Goal: Find contact information: Find contact information

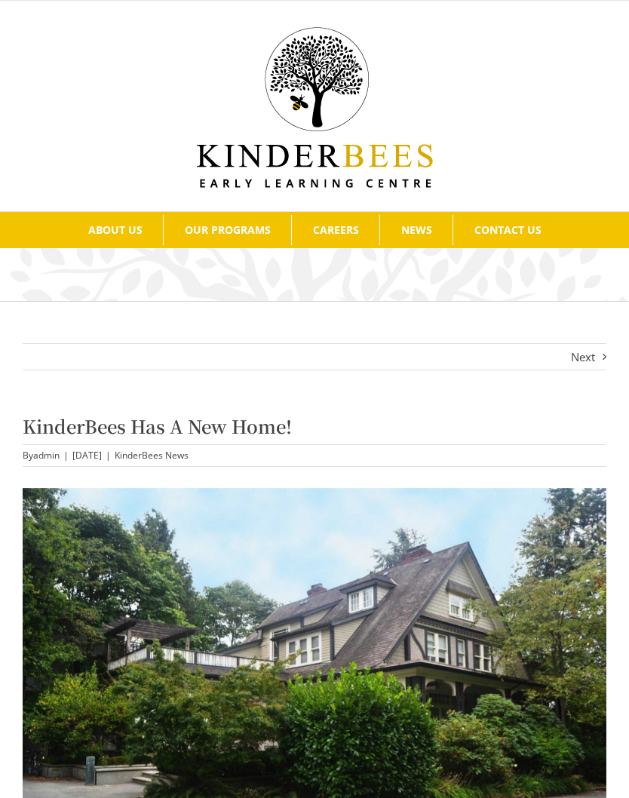
click at [171, 253] on span "Our Philosophy" at bounding box center [130, 258] width 97 height 14
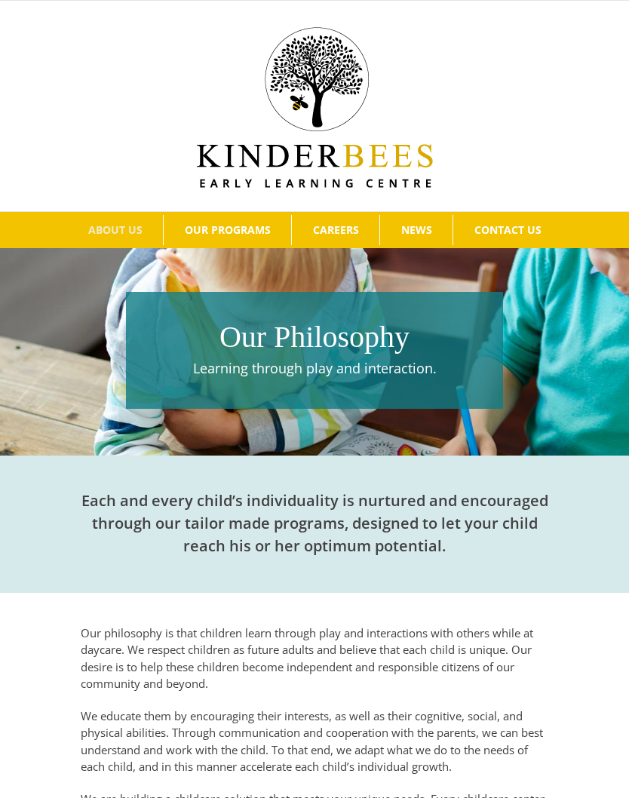
click at [432, 237] on link "NEWS" at bounding box center [416, 230] width 72 height 30
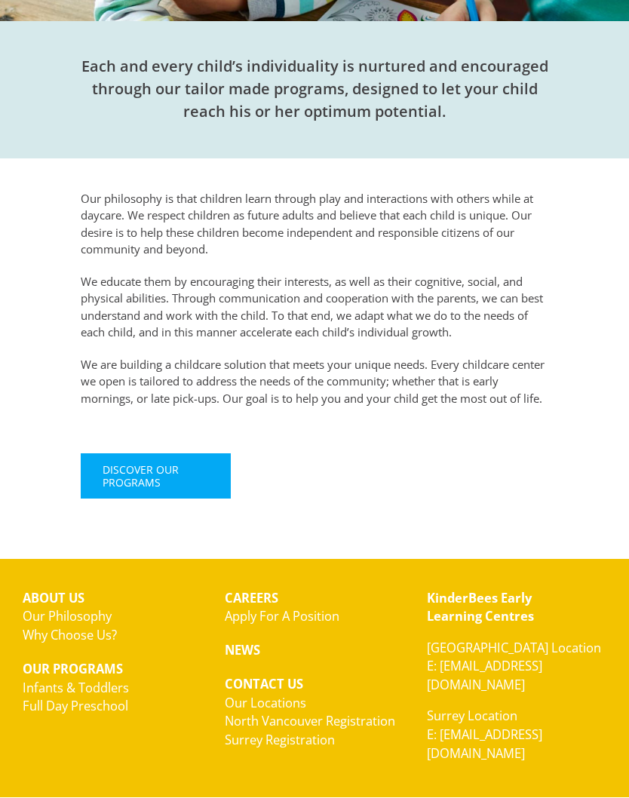
scroll to position [433, 0]
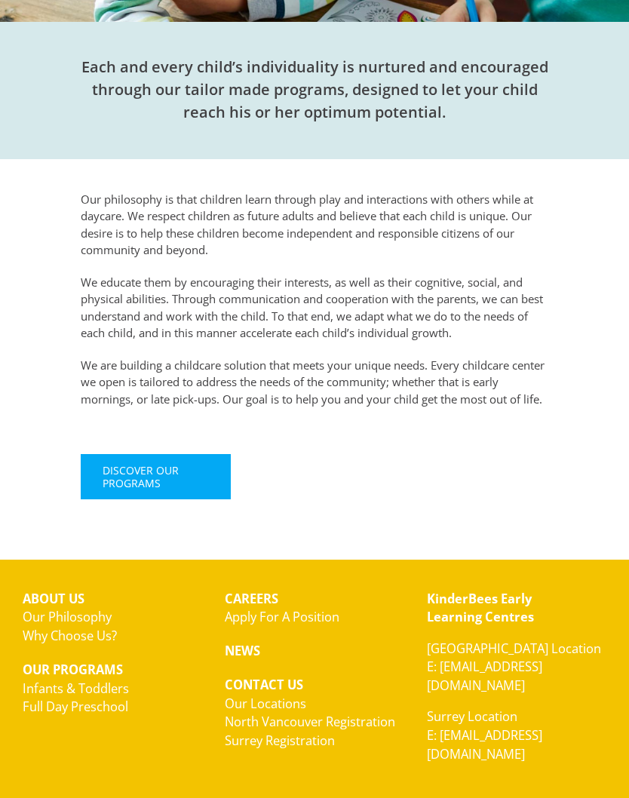
click at [517, 708] on p "Surrey Location E: kinderbees.surrey@gmail.com" at bounding box center [516, 736] width 179 height 56
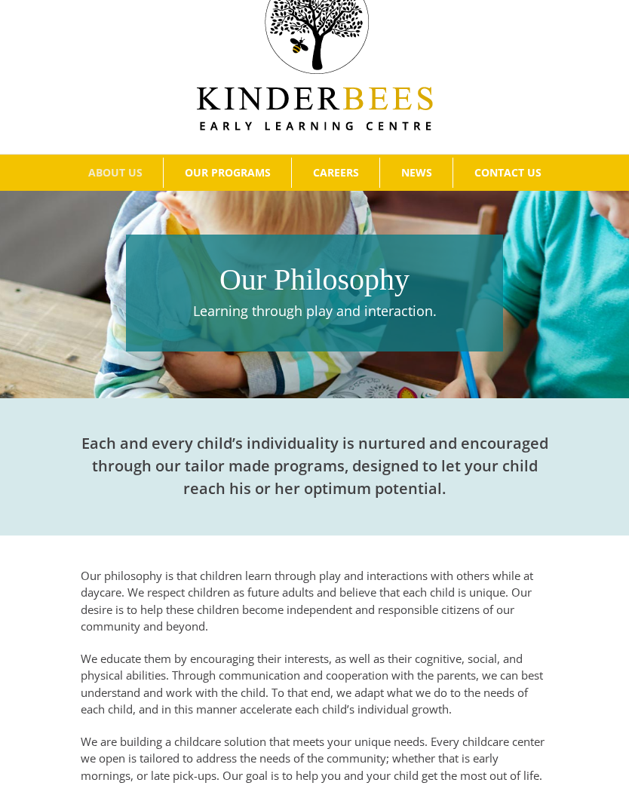
scroll to position [0, 0]
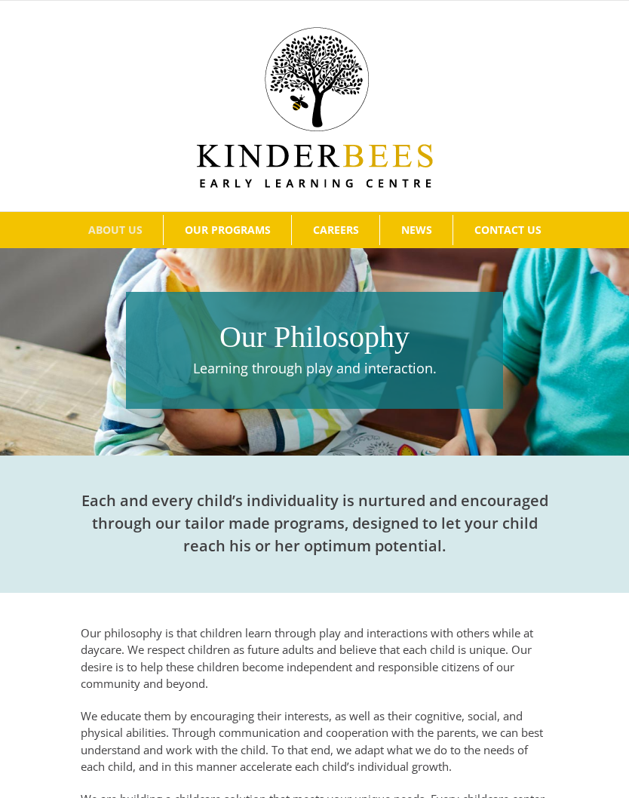
click at [466, 313] on span "Surrey Registration" at bounding box center [425, 312] width 117 height 14
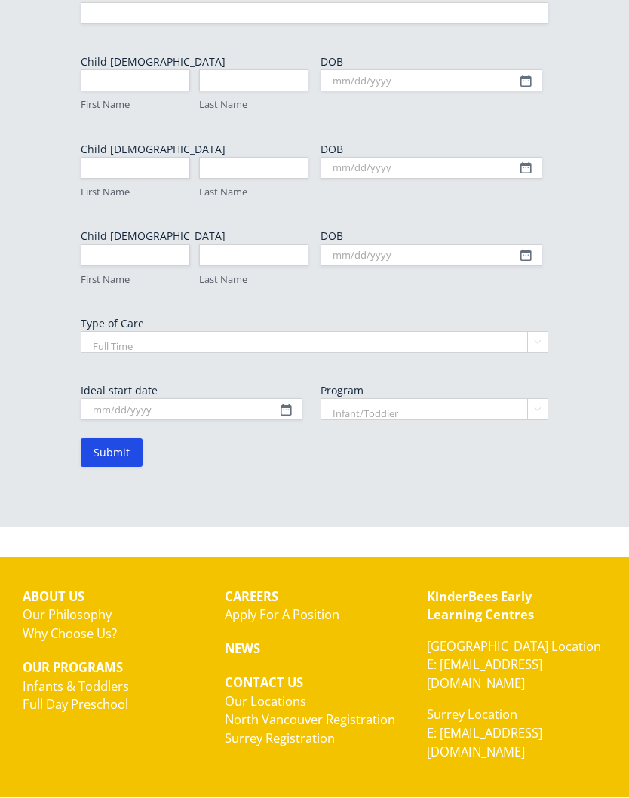
scroll to position [809, 0]
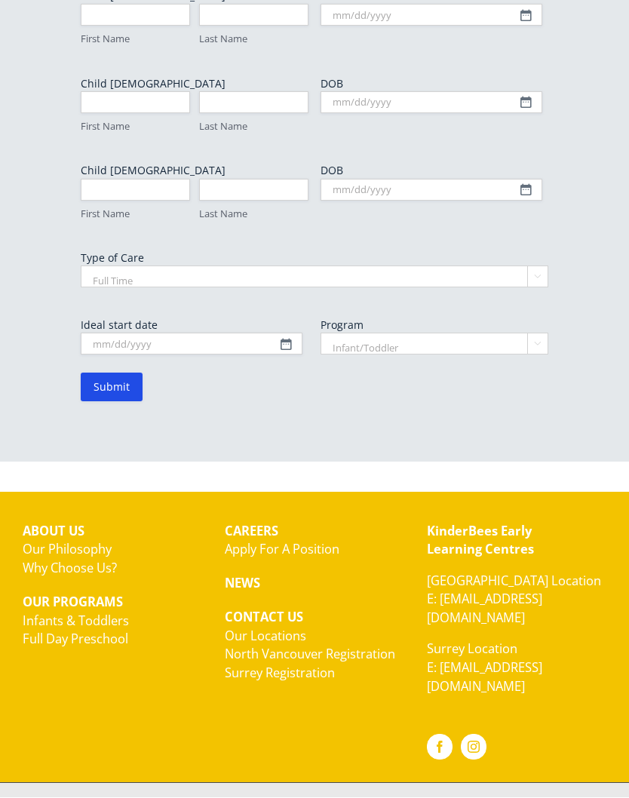
click at [294, 549] on link "Apply For A Position" at bounding box center [282, 549] width 115 height 17
